Goal: Transaction & Acquisition: Purchase product/service

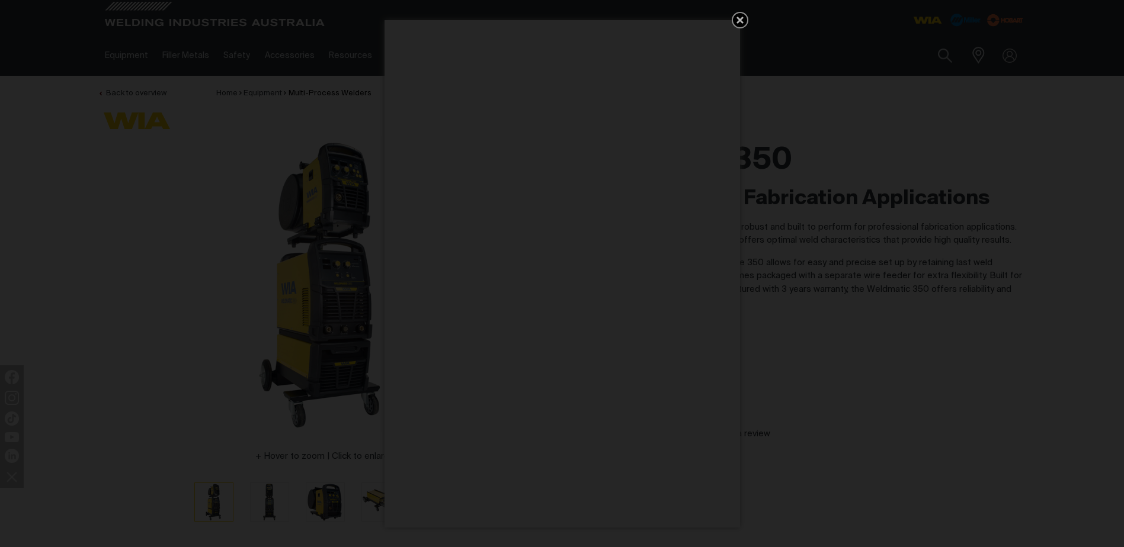
click at [739, 14] on icon "Get 5 WIA Welding Guides Free!" at bounding box center [740, 20] width 14 height 14
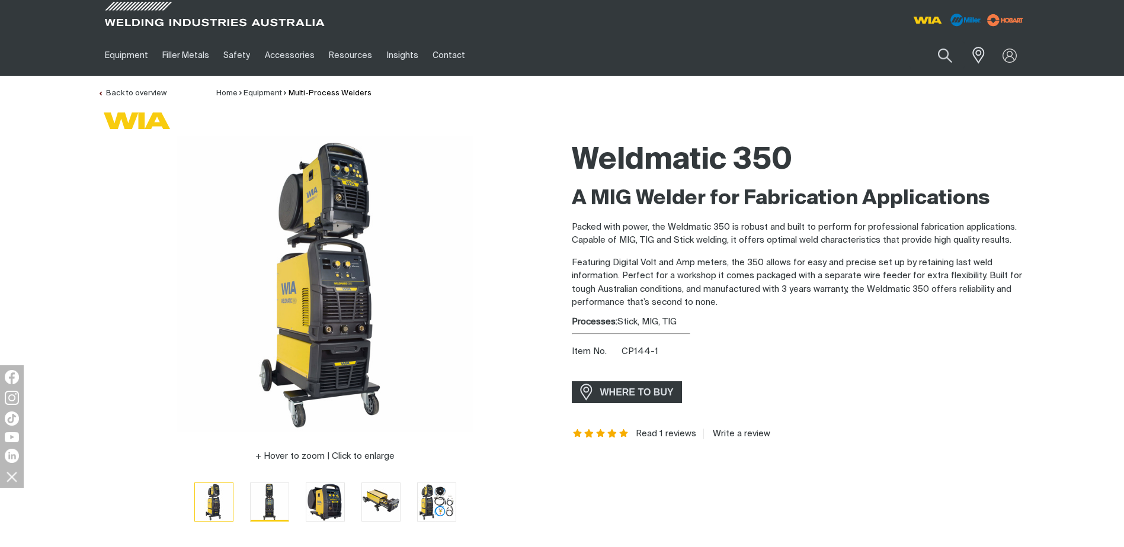
click at [267, 502] on img "Go to slide 2" at bounding box center [270, 502] width 38 height 38
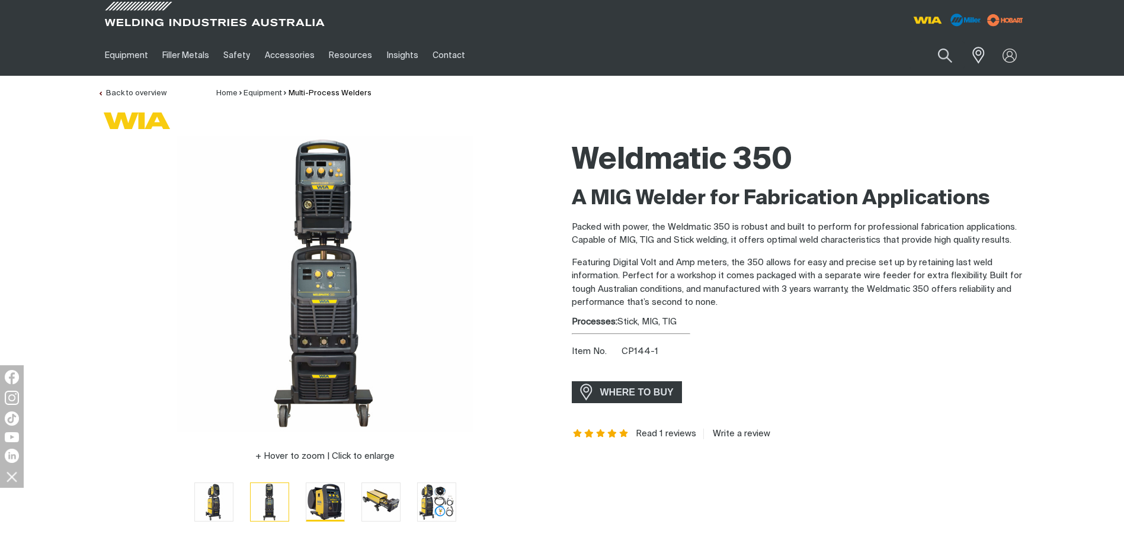
click at [319, 502] on img "Go to slide 3" at bounding box center [325, 502] width 38 height 38
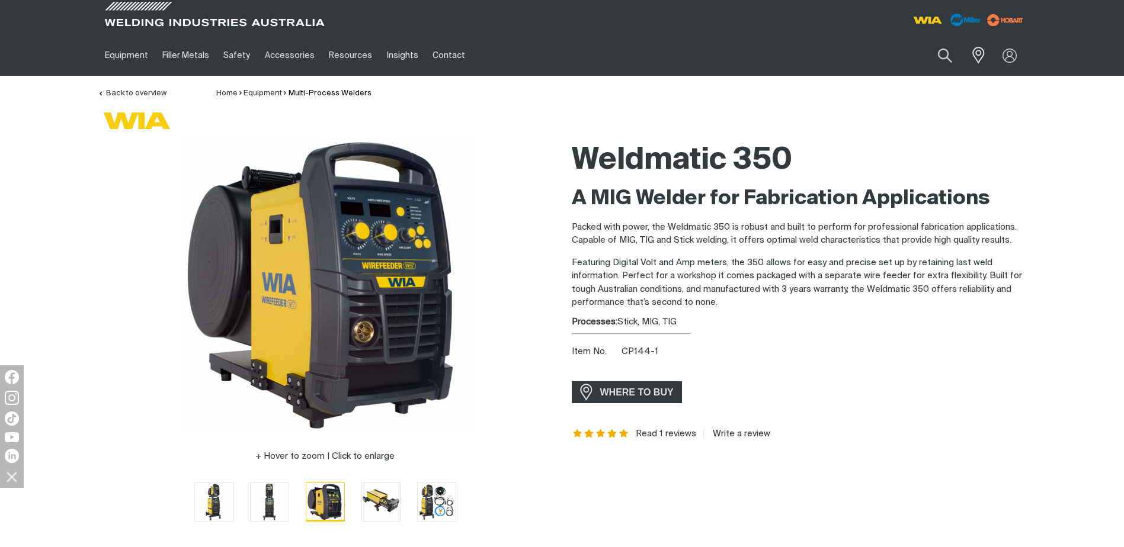
click at [331, 507] on img "Go to slide 3" at bounding box center [325, 502] width 38 height 38
click at [268, 501] on img "Go to slide 2" at bounding box center [270, 502] width 38 height 38
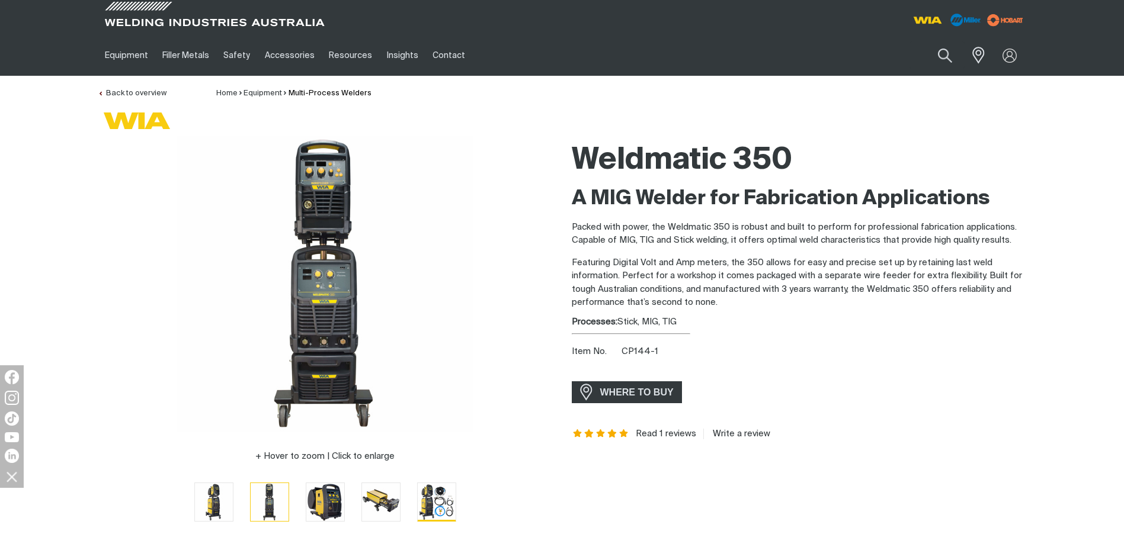
click at [436, 502] on img "Go to slide 5" at bounding box center [437, 502] width 38 height 38
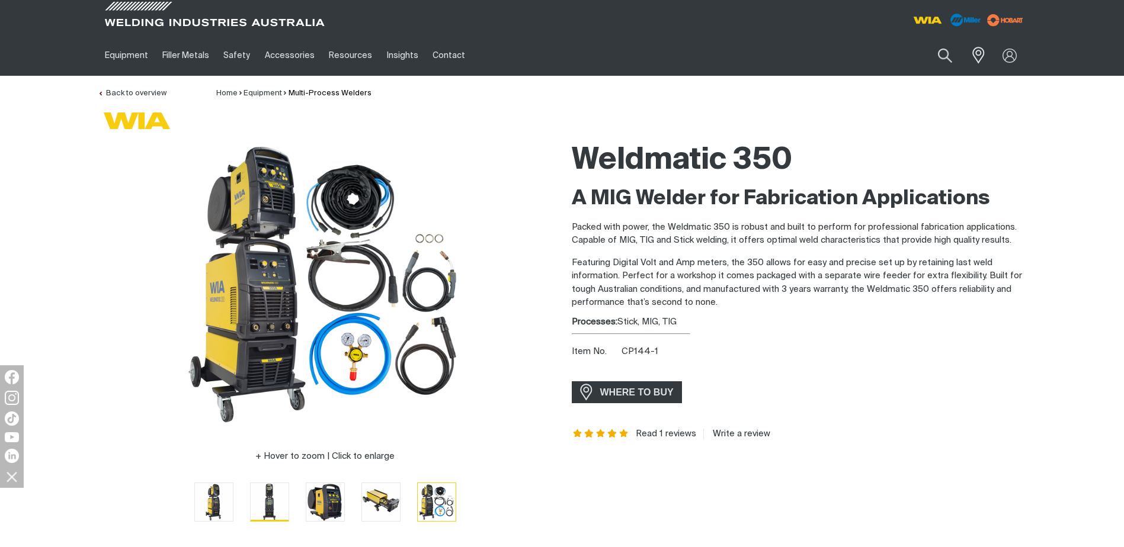
click at [267, 498] on img "Go to slide 2" at bounding box center [270, 502] width 38 height 38
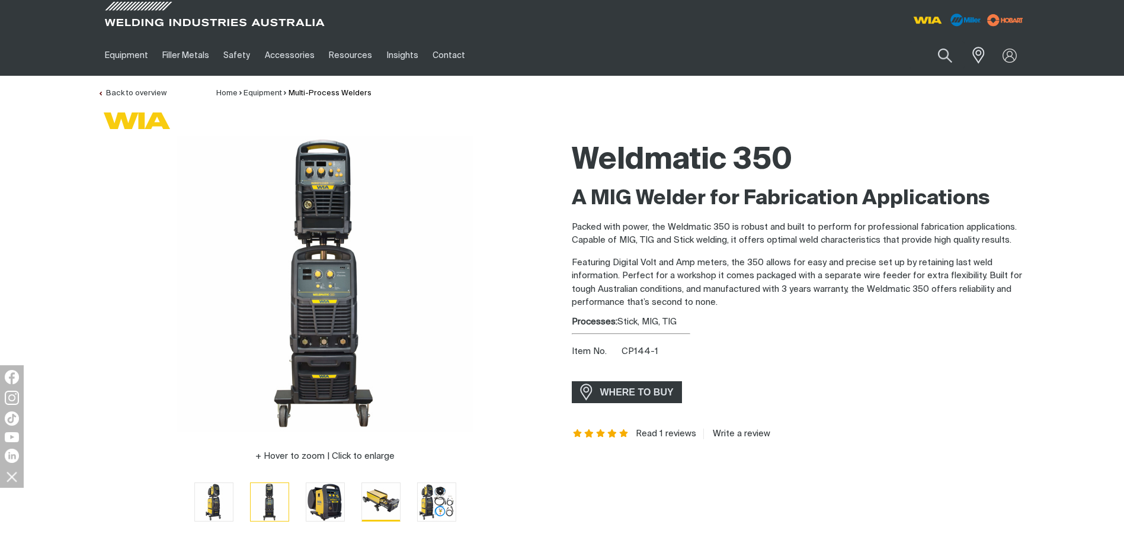
click at [384, 500] on img "Go to slide 4" at bounding box center [381, 502] width 38 height 38
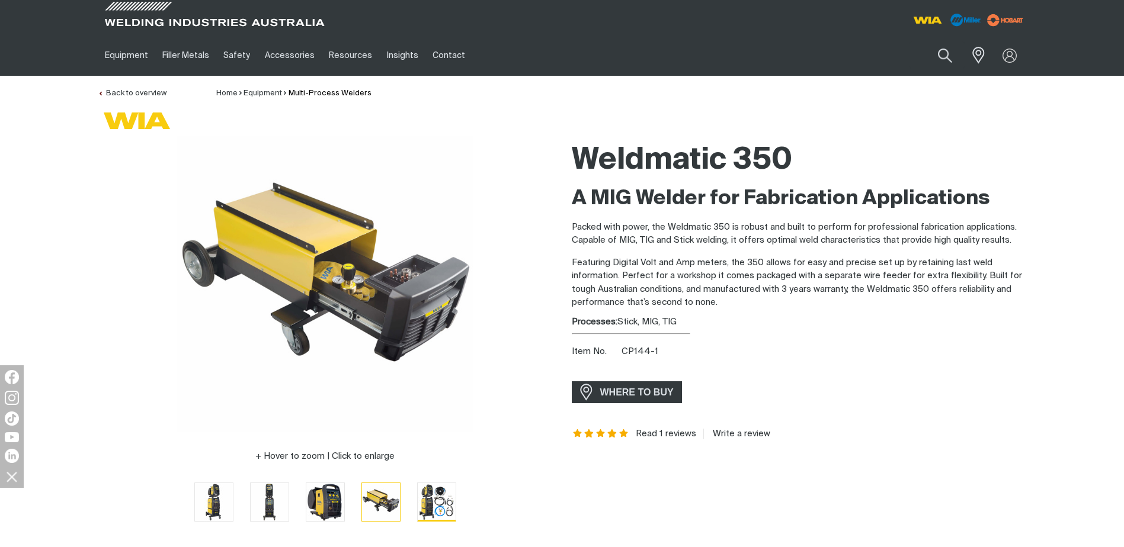
click at [437, 502] on img "Go to slide 5" at bounding box center [437, 502] width 38 height 38
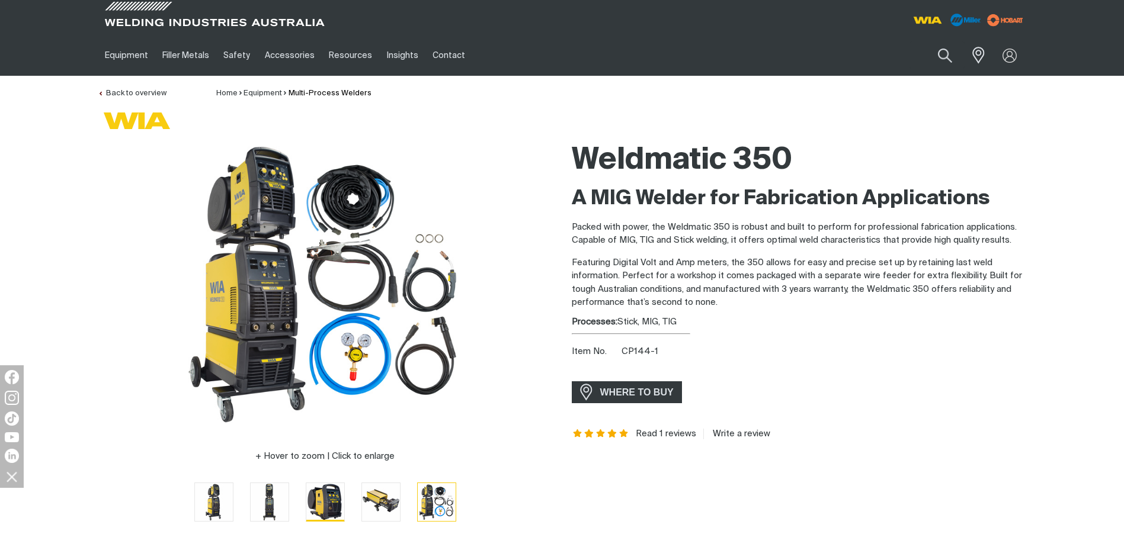
click at [313, 506] on img "Go to slide 3" at bounding box center [325, 502] width 38 height 38
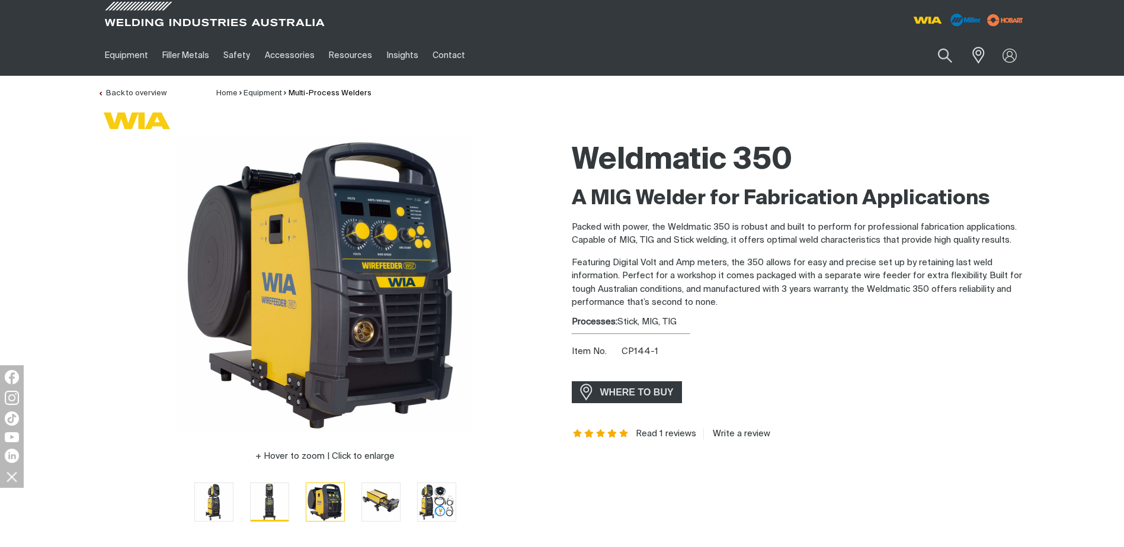
click at [261, 501] on img "Go to slide 2" at bounding box center [270, 502] width 38 height 38
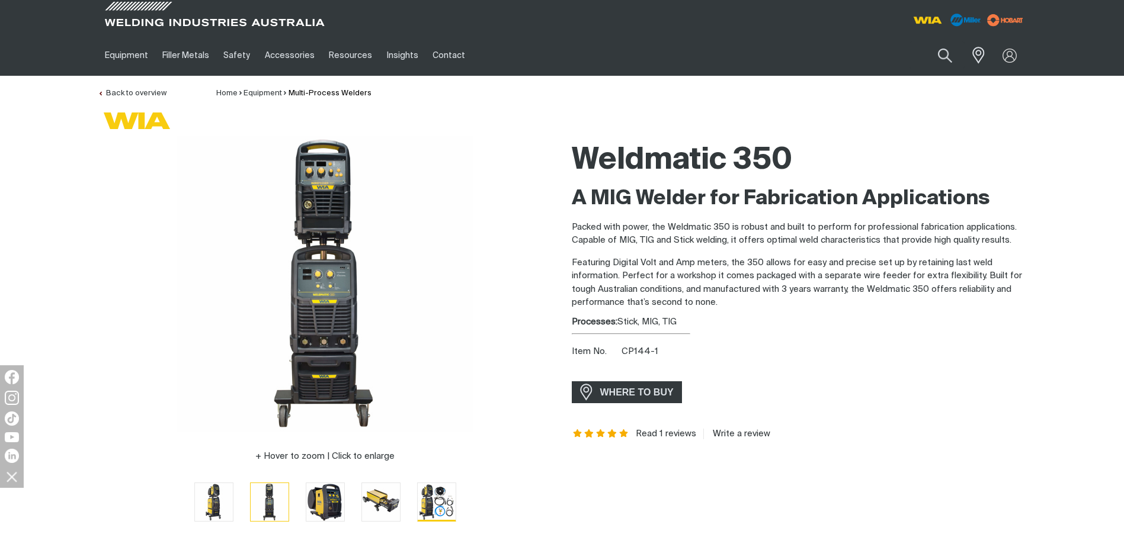
click at [425, 503] on img "Go to slide 5" at bounding box center [437, 502] width 38 height 38
